Goal: Task Accomplishment & Management: Use online tool/utility

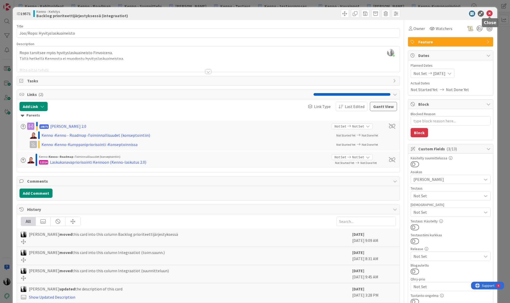
click at [490, 13] on icon at bounding box center [490, 14] width 6 height 6
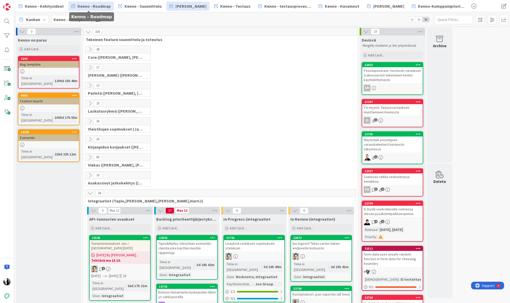
click at [98, 7] on span "Kenno - Roadmap" at bounding box center [94, 6] width 33 height 6
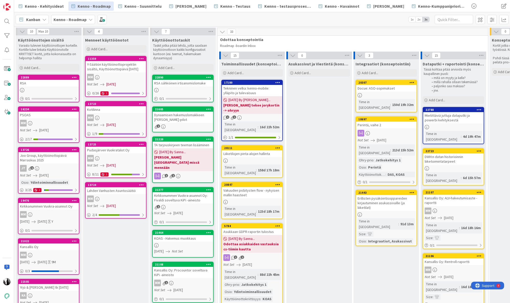
click at [186, 151] on span "08/13/2025 By Sanna..." at bounding box center [172, 151] width 26 height 5
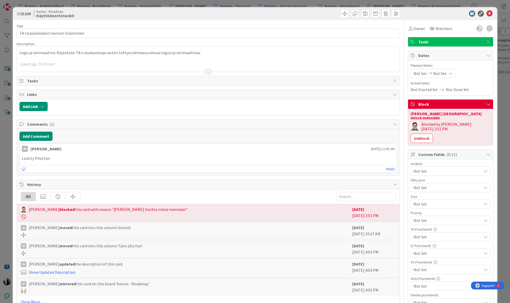
click at [209, 71] on div at bounding box center [209, 71] width 6 height 4
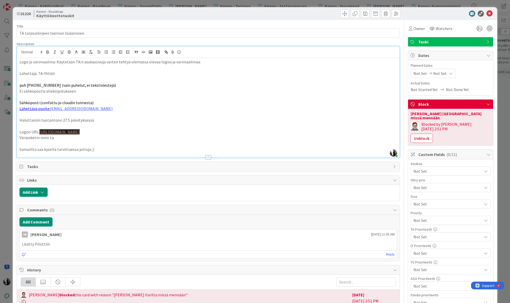
click at [108, 152] on div at bounding box center [208, 154] width 383 height 5
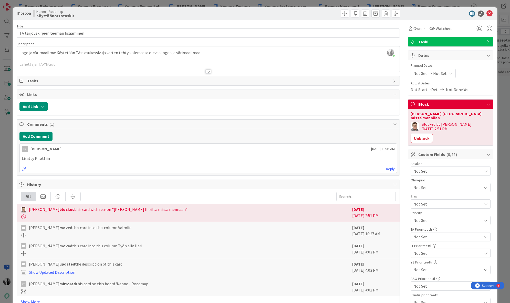
click at [211, 72] on div at bounding box center [209, 71] width 6 height 4
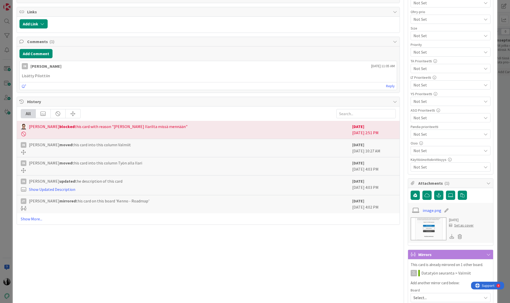
scroll to position [169, 0]
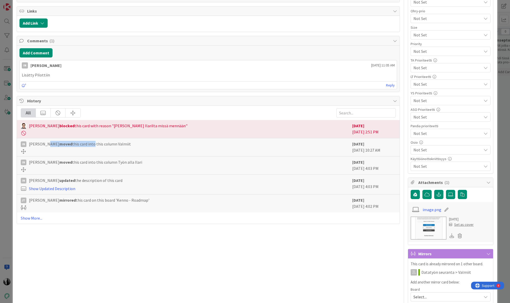
drag, startPoint x: 41, startPoint y: 144, endPoint x: 86, endPoint y: 145, distance: 45.1
click at [86, 145] on span "Ilari Nikander moved this card into this column Valmiit" at bounding box center [80, 144] width 102 height 6
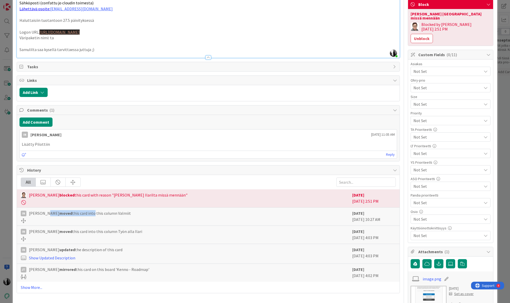
scroll to position [0, 0]
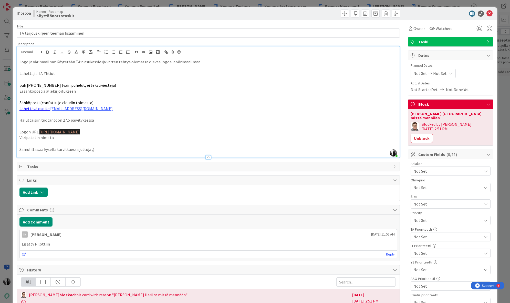
click at [123, 96] on p at bounding box center [208, 97] width 378 height 6
click at [97, 91] on p "Ei sähköpostia allekirjoitukseen" at bounding box center [208, 91] width 378 height 6
drag, startPoint x: 21, startPoint y: 120, endPoint x: 110, endPoint y: 123, distance: 89.0
click at [110, 123] on div "Logo ja värimaailma: Käytetään TA:n asukassivuja varten tehtyä olemassa olevaa …" at bounding box center [208, 107] width 383 height 99
click at [489, 12] on icon at bounding box center [490, 14] width 6 height 6
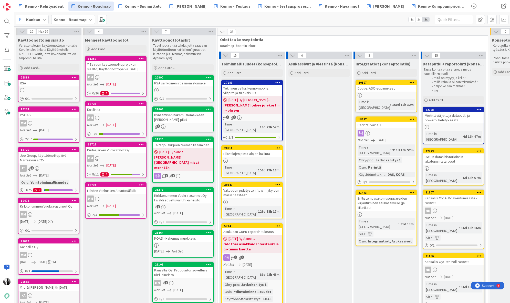
click at [182, 86] on div "RSA sähköinen irtisanomislomake" at bounding box center [183, 83] width 60 height 7
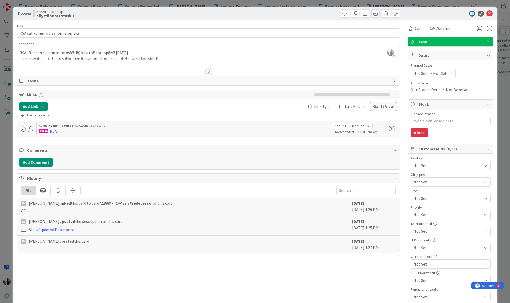
click at [208, 72] on div at bounding box center [209, 71] width 6 height 4
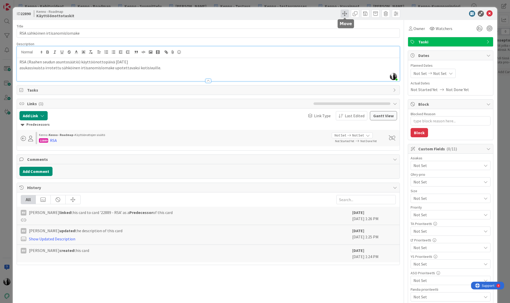
click at [344, 15] on span at bounding box center [345, 13] width 8 height 8
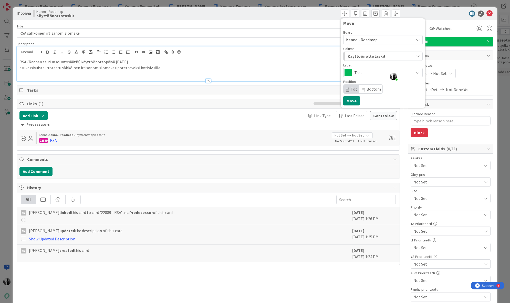
click at [363, 41] on span "Kenno - Roadmap" at bounding box center [362, 39] width 32 height 5
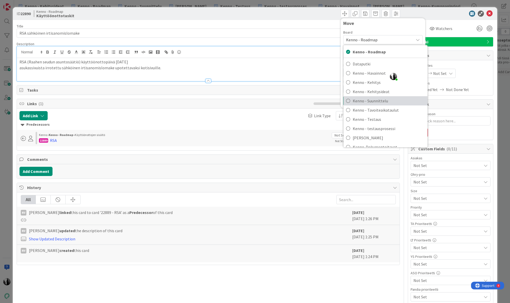
click at [388, 99] on span "Kenno - Suunnittelu" at bounding box center [389, 101] width 72 height 8
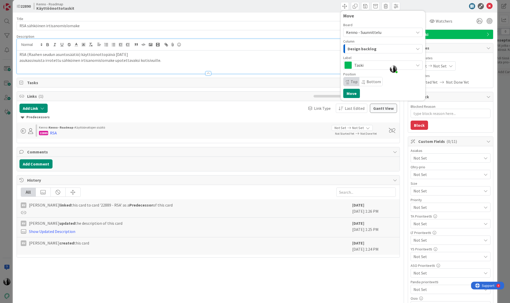
click at [380, 50] on div "Design backlog" at bounding box center [380, 49] width 67 height 8
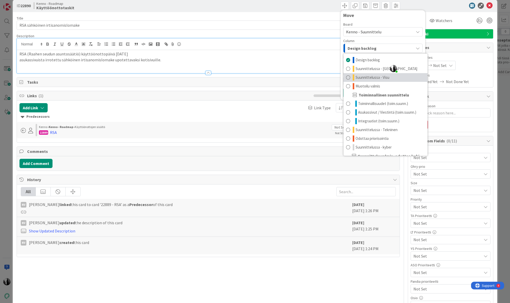
scroll to position [2, 0]
click at [378, 77] on span "Suunnittelussa - Visu" at bounding box center [373, 76] width 34 height 6
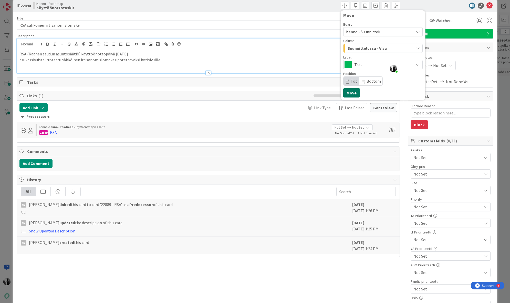
click at [351, 91] on button "Move" at bounding box center [351, 92] width 17 height 9
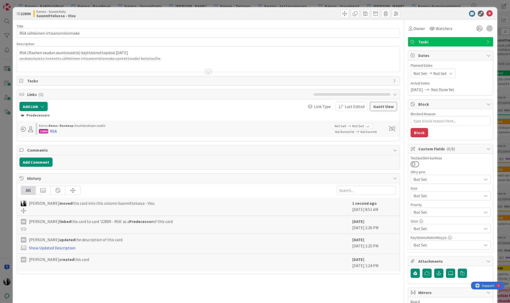
click at [168, 59] on div at bounding box center [208, 65] width 383 height 13
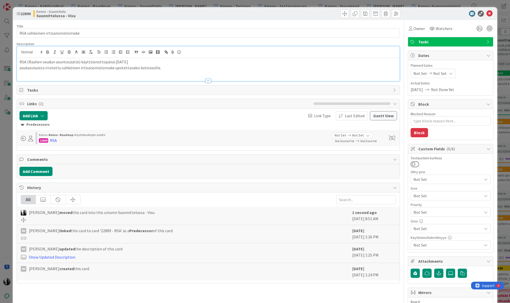
click at [162, 69] on p "asukassivuista irrotettu sähköinen irtisanomislomake upotettavaksi kotisivuille." at bounding box center [208, 68] width 378 height 6
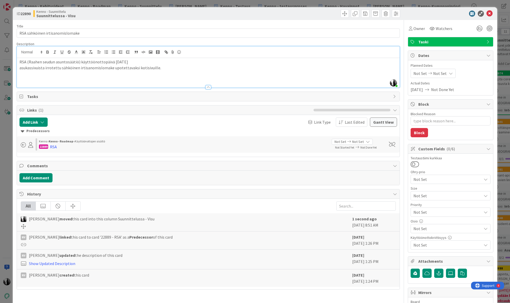
type textarea "x"
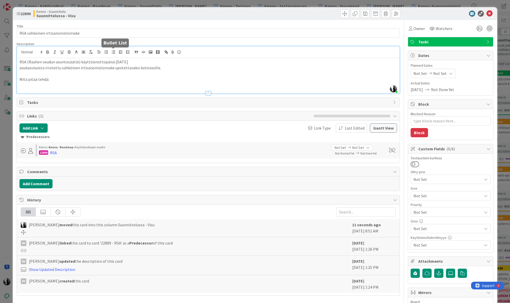
click at [114, 52] on line "button" at bounding box center [114, 52] width 2 height 0
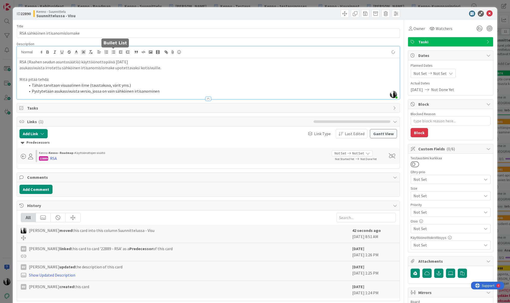
type textarea "x"
drag, startPoint x: 28, startPoint y: 62, endPoint x: 78, endPoint y: 62, distance: 49.5
click at [78, 62] on p "RSA (Raahen seudun asuntosäätiö) käyttöönottopäivä 1.10.2025" at bounding box center [208, 62] width 378 height 6
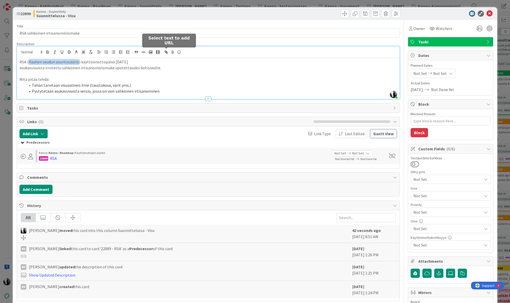
click at [168, 52] on icon "button" at bounding box center [166, 52] width 5 height 5
paste input "https://www.rsa.fi/"
type input "https://www.rsa.fi/"
click at [86, 71] on link at bounding box center [83, 72] width 12 height 4
click at [200, 70] on p "asukassivuista irrotettu sähköinen irtisanomislomake upotettavaksi kotisivuille." at bounding box center [208, 68] width 378 height 6
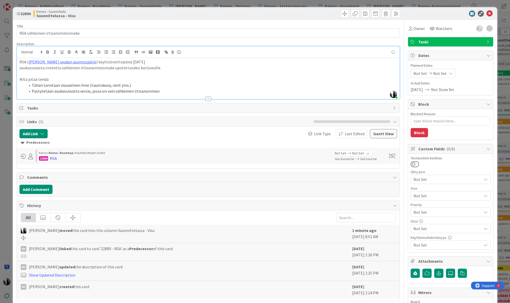
type textarea "x"
click at [18, 69] on div "RSA ( Raahen seudun asuntosäätiö ) käyttöönottopäivä 1.10.2025 asukassivuista i…" at bounding box center [208, 78] width 383 height 41
click at [491, 12] on icon at bounding box center [490, 14] width 6 height 6
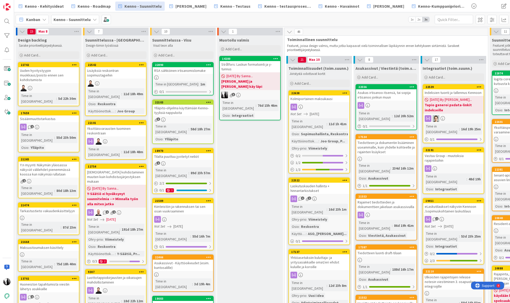
drag, startPoint x: 201, startPoint y: 179, endPoint x: 47, endPoint y: 0, distance: 235.9
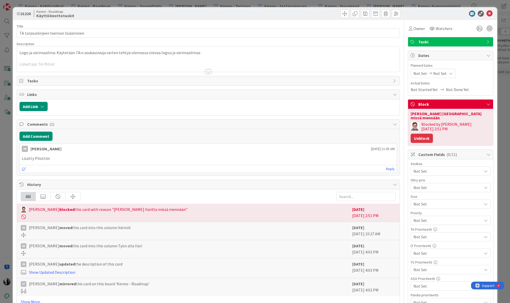
click at [433, 134] on button "Unblock" at bounding box center [422, 138] width 22 height 9
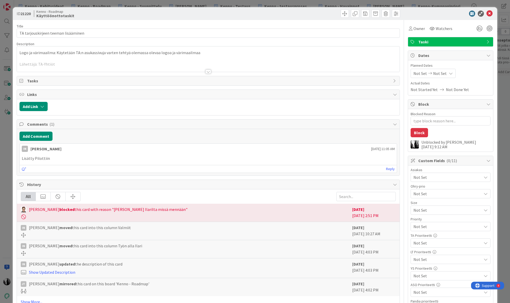
type textarea "x"
click at [208, 72] on div at bounding box center [209, 71] width 6 height 4
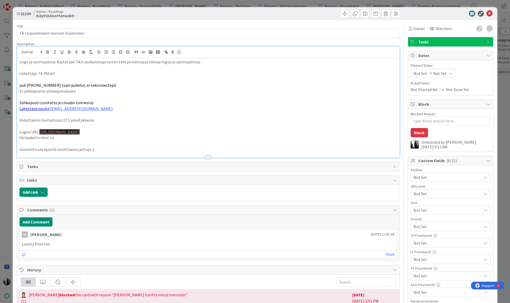
drag, startPoint x: 109, startPoint y: 148, endPoint x: 118, endPoint y: 148, distance: 9.0
click at [109, 148] on p "Samulilta saa kysellä tarvittaessa juttuja ;)" at bounding box center [208, 149] width 378 height 6
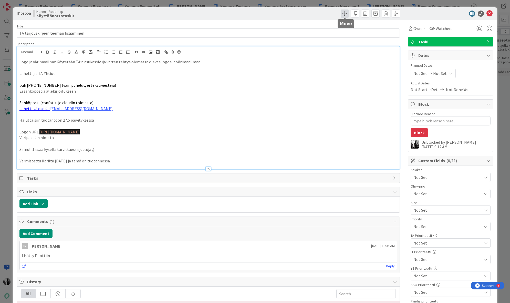
click at [344, 14] on span at bounding box center [345, 13] width 8 height 8
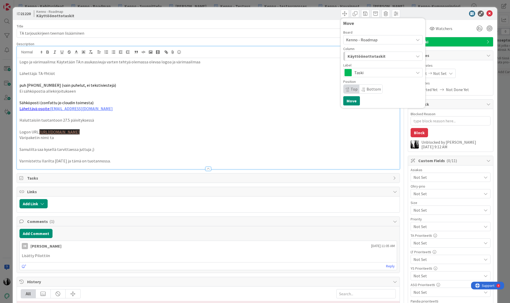
click at [361, 38] on span "Kenno - Roadmap" at bounding box center [362, 39] width 32 height 5
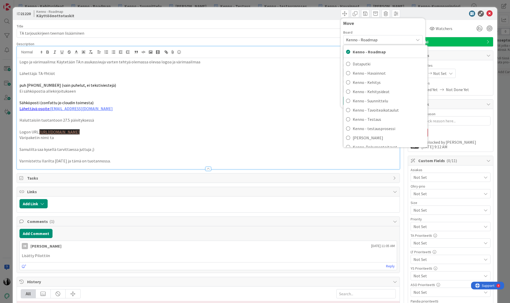
click at [448, 11] on div at bounding box center [448, 14] width 91 height 6
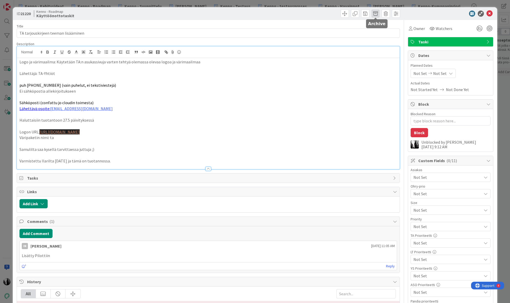
click at [375, 14] on span at bounding box center [376, 13] width 8 height 8
click at [382, 38] on button "Archive" at bounding box center [384, 37] width 20 height 9
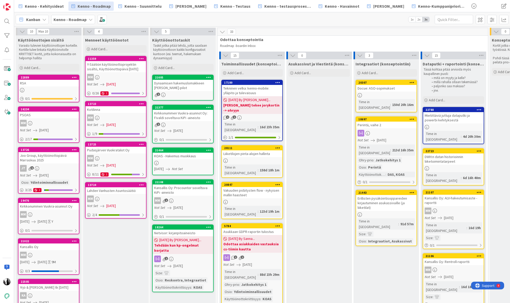
click at [191, 156] on div "KOAS - Hakemus muokkaus" at bounding box center [183, 155] width 60 height 7
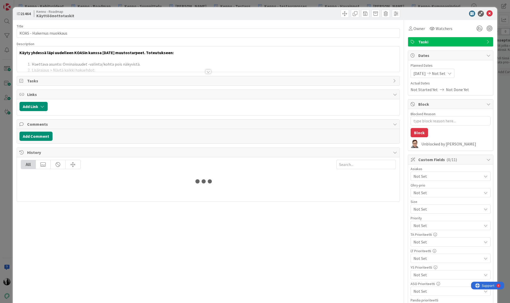
type textarea "x"
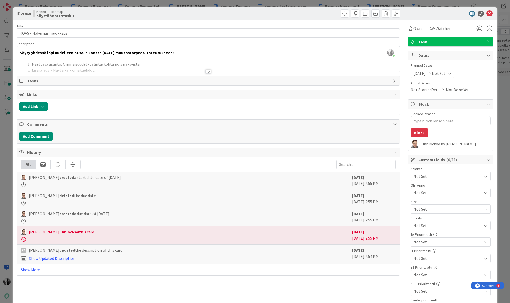
click at [209, 71] on div at bounding box center [209, 71] width 6 height 4
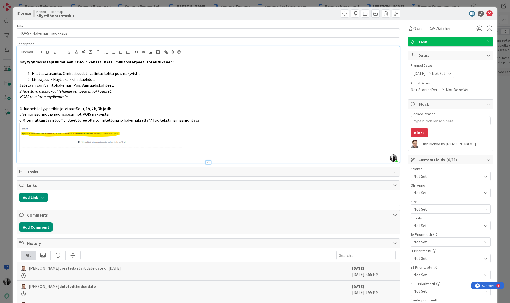
click at [442, 12] on div at bounding box center [448, 14] width 91 height 6
click at [489, 13] on icon at bounding box center [490, 14] width 6 height 6
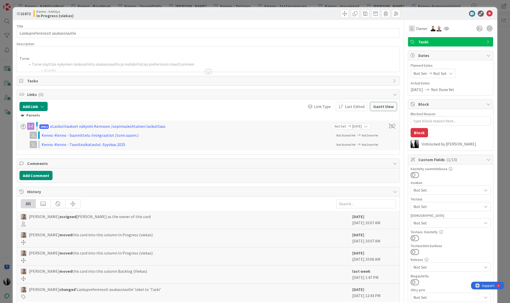
type textarea "x"
click at [207, 70] on div at bounding box center [209, 71] width 6 height 4
